Goal: Find specific page/section: Find specific page/section

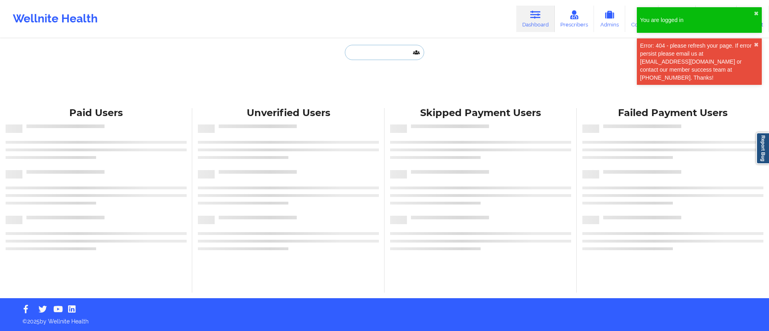
click at [387, 49] on input "text" at bounding box center [384, 52] width 79 height 15
paste input "[PERSON_NAME] MADRID [PERSON_NAME]"
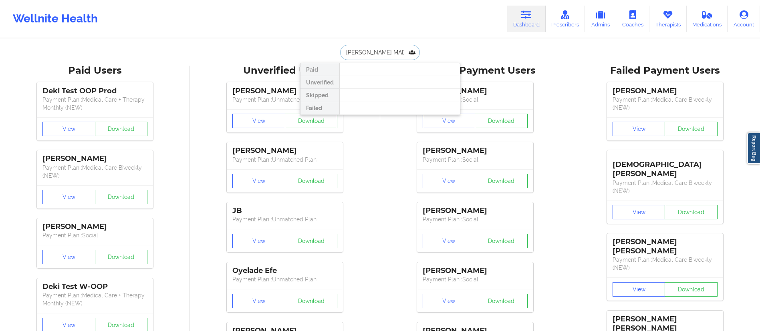
drag, startPoint x: 407, startPoint y: 48, endPoint x: 301, endPoint y: 57, distance: 106.2
click at [301, 57] on div "[PERSON_NAME] [PERSON_NAME] Paid Unverified Skipped Failed" at bounding box center [380, 52] width 160 height 15
drag, startPoint x: 381, startPoint y: 52, endPoint x: 302, endPoint y: 48, distance: 78.6
click at [302, 48] on div "[PERSON_NAME] Paid Unverified Skipped Failed" at bounding box center [380, 52] width 160 height 15
paste input "[EMAIL_ADDRESS][DOMAIN_NAME]"
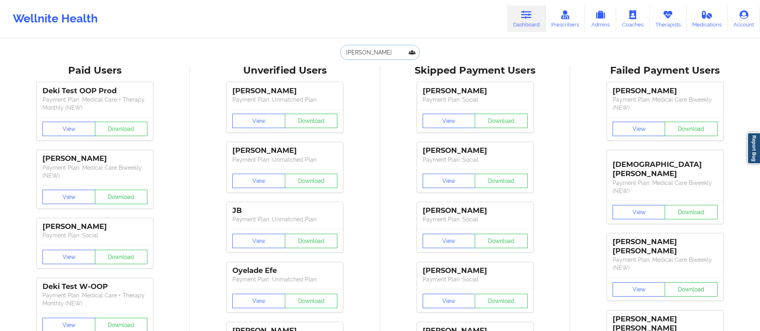
type input "[EMAIL_ADDRESS][DOMAIN_NAME]"
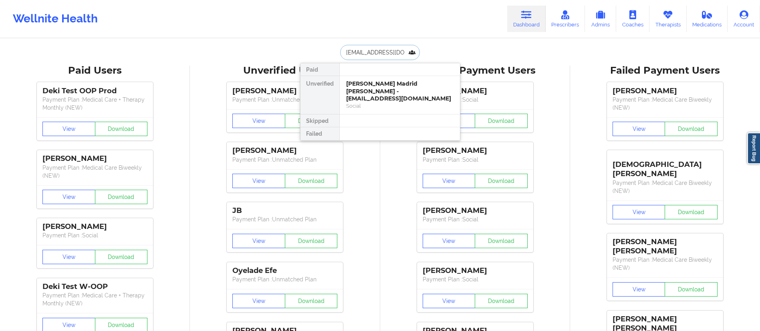
scroll to position [0, 9]
click at [391, 89] on div "[PERSON_NAME] Madrid [PERSON_NAME] - [EMAIL_ADDRESS][DOMAIN_NAME]" at bounding box center [399, 91] width 107 height 22
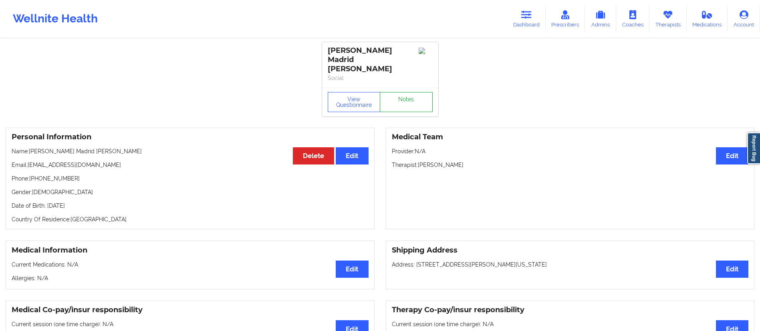
click at [416, 97] on link "Notes" at bounding box center [406, 102] width 53 height 20
